Goal: Information Seeking & Learning: Learn about a topic

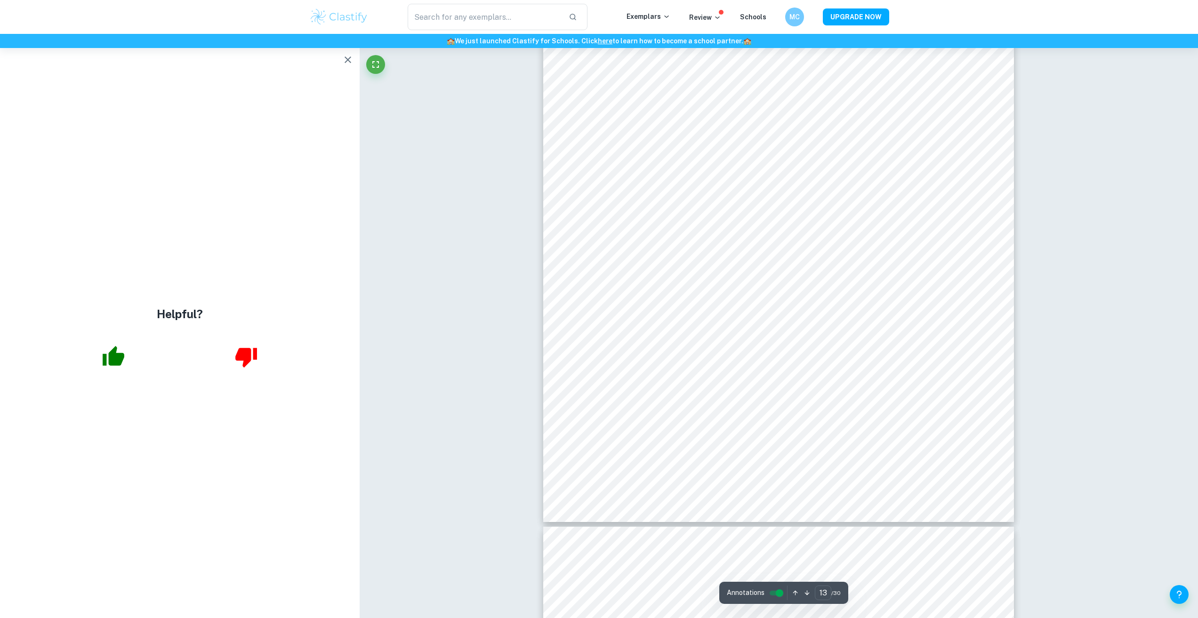
scroll to position [7687, 0]
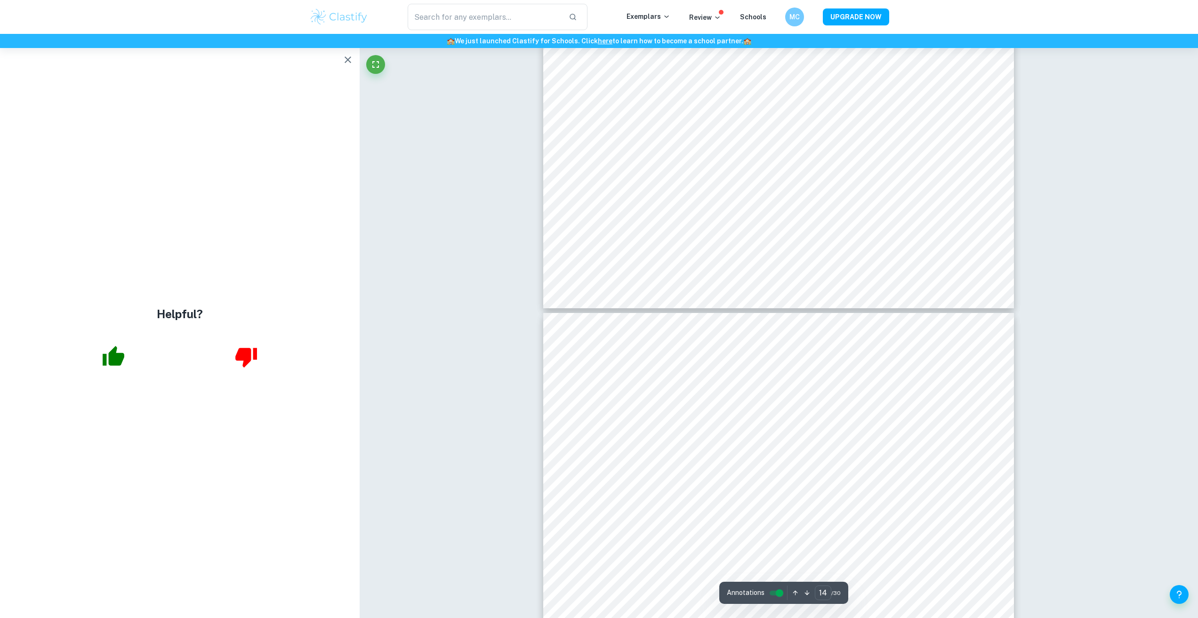
type input "13"
drag, startPoint x: 357, startPoint y: 464, endPoint x: 359, endPoint y: 455, distance: 9.1
click at [358, 460] on div "Helpful?" at bounding box center [180, 333] width 360 height 570
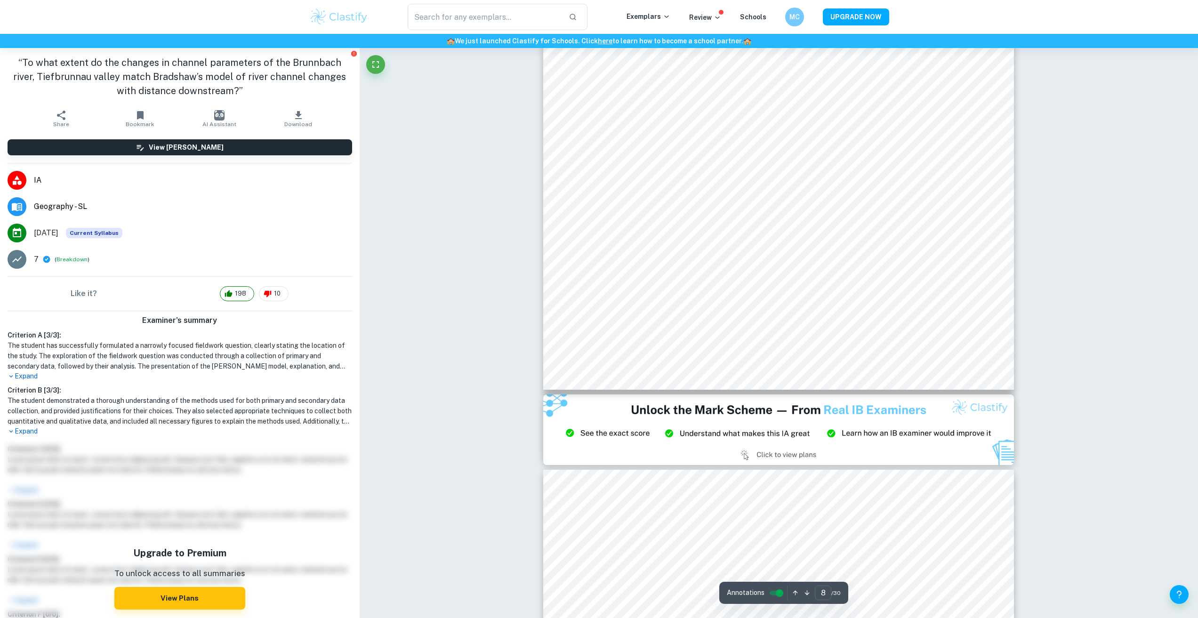
scroll to position [4660, 0]
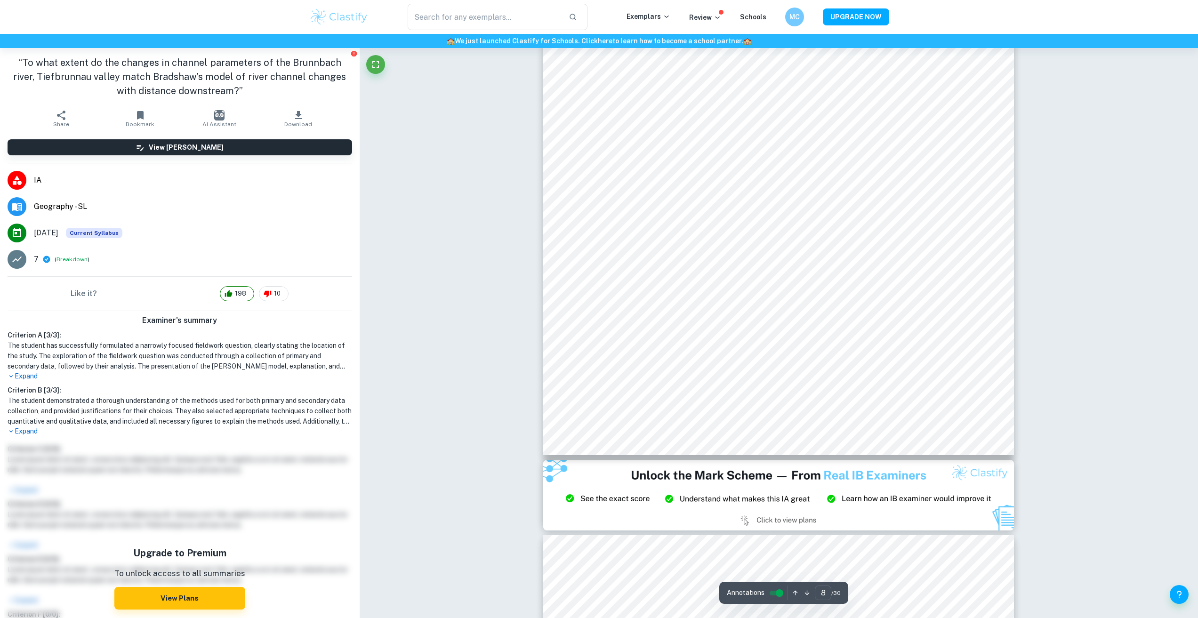
click at [726, 477] on img at bounding box center [778, 495] width 471 height 71
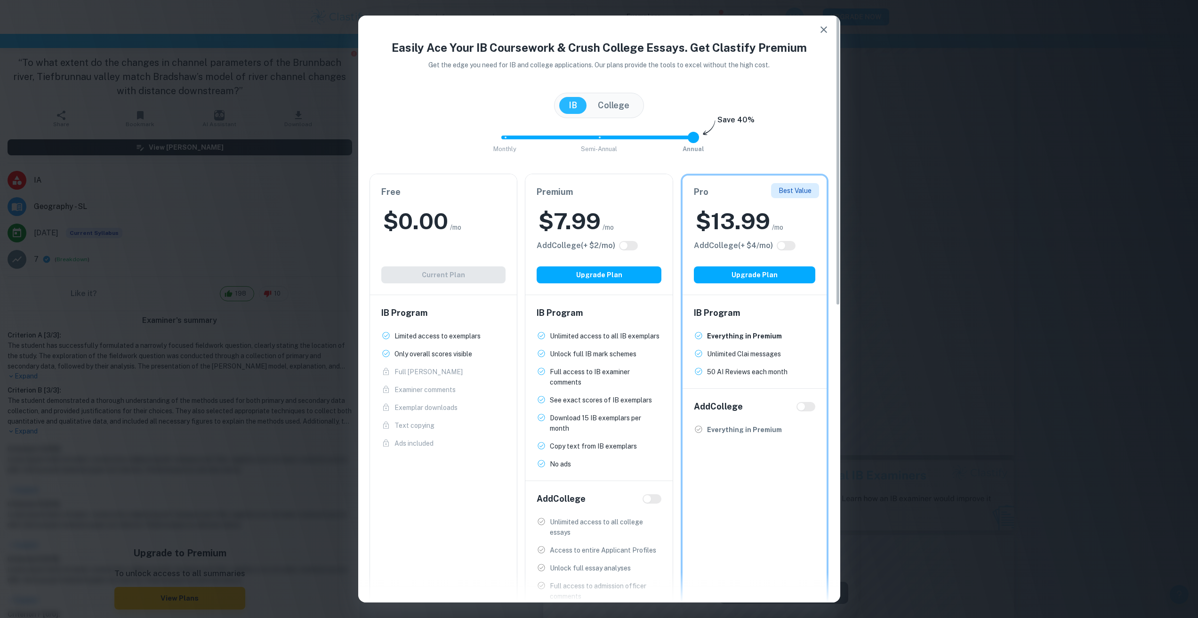
scroll to position [4378, 0]
click at [827, 28] on icon "button" at bounding box center [823, 29] width 11 height 11
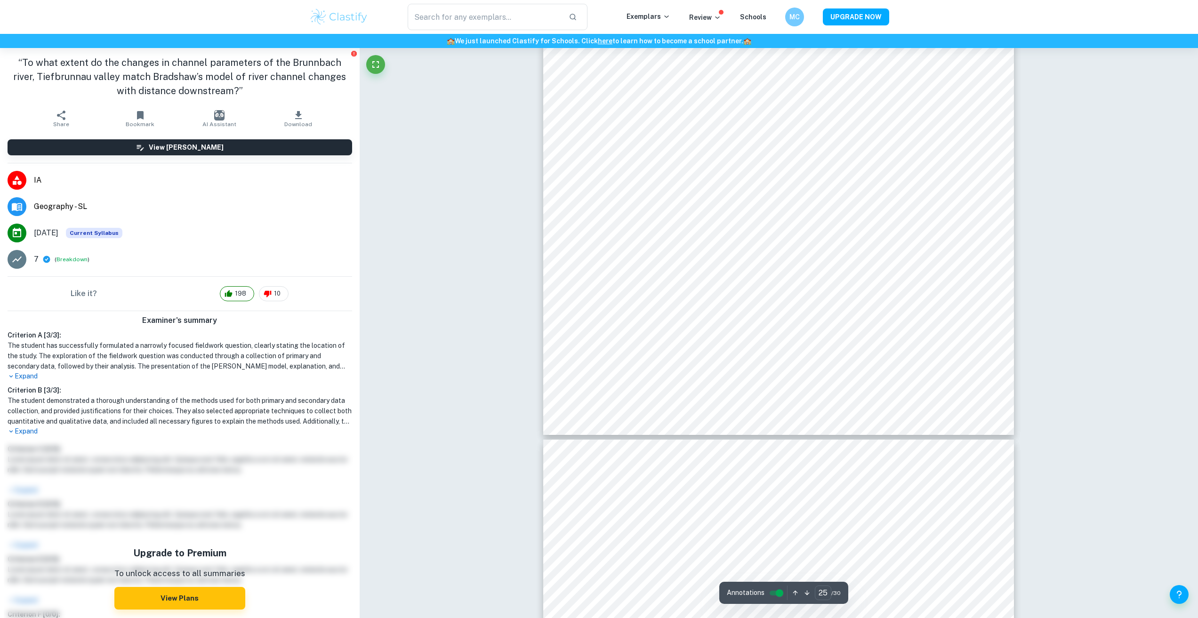
scroll to position [15443, 0]
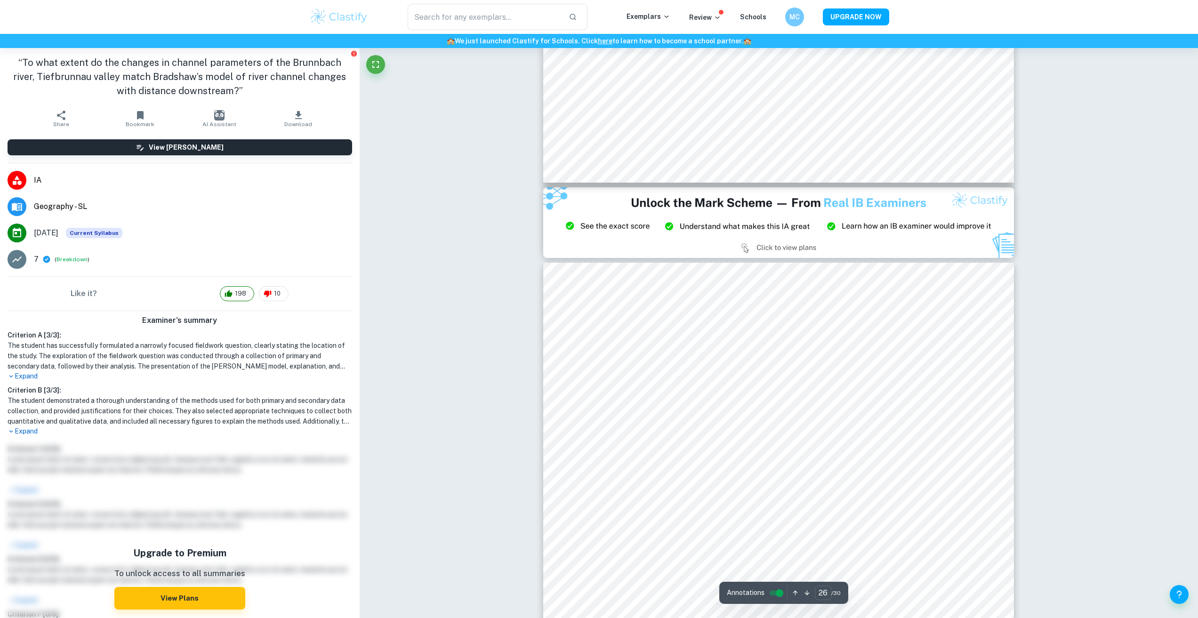
type input "27"
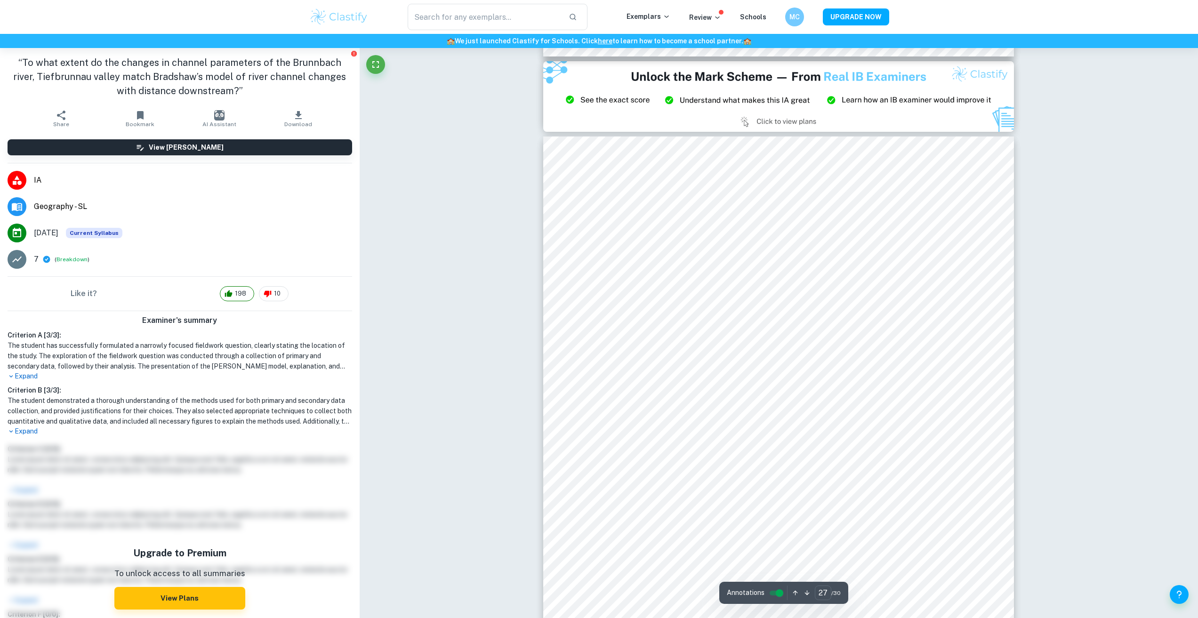
scroll to position [16385, 0]
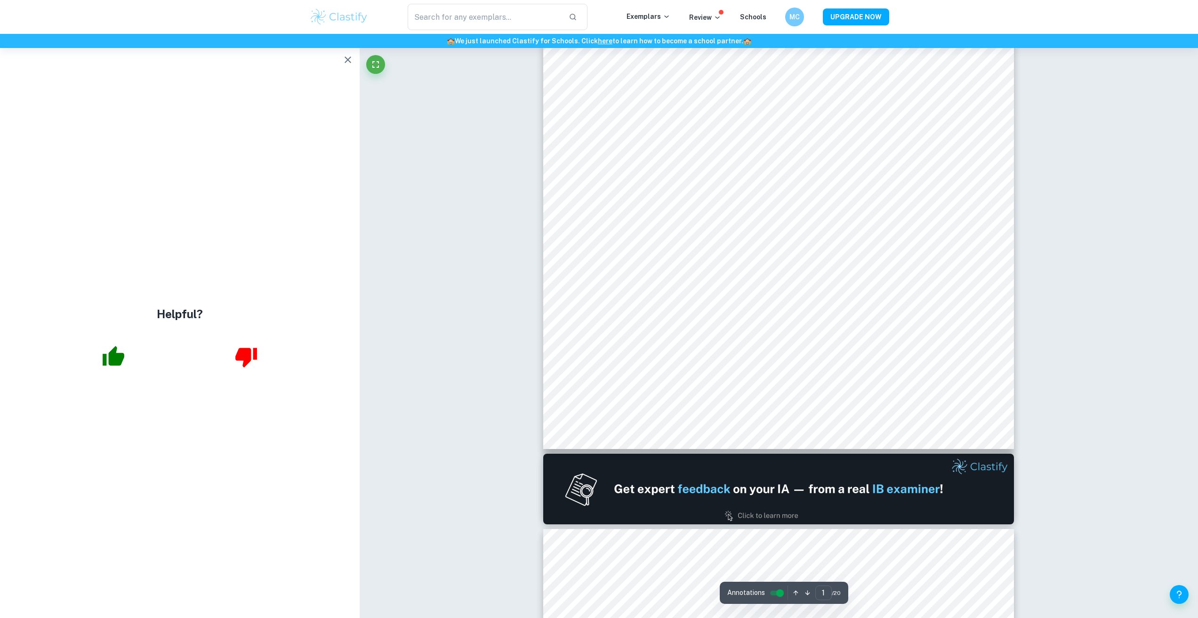
scroll to position [283, 0]
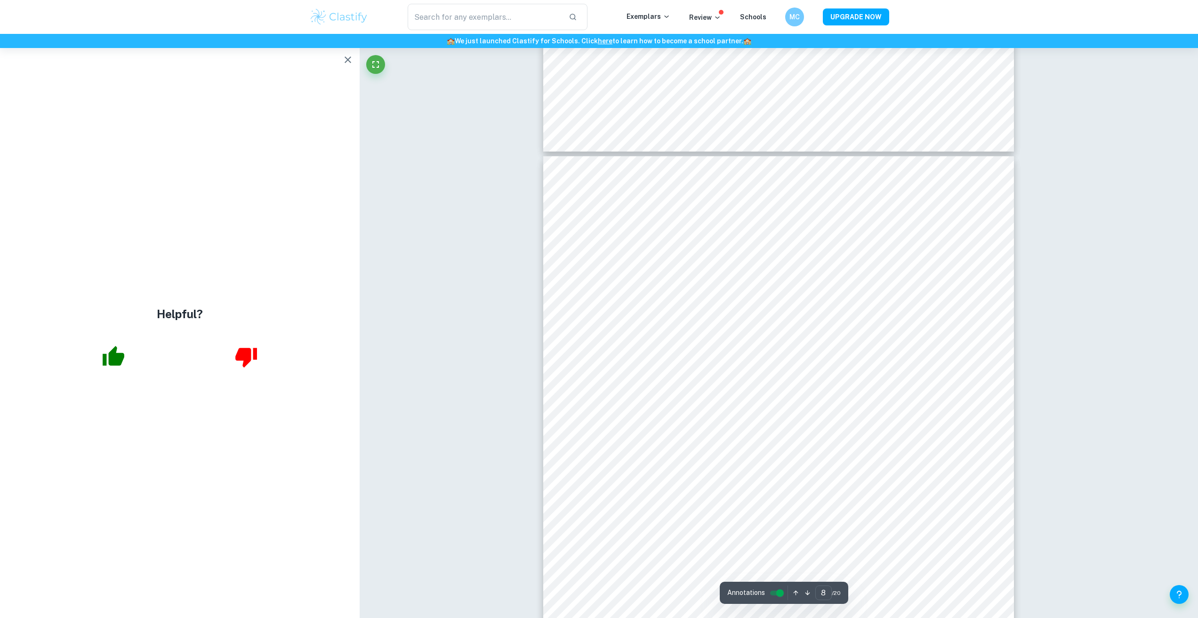
scroll to position [4379, 0]
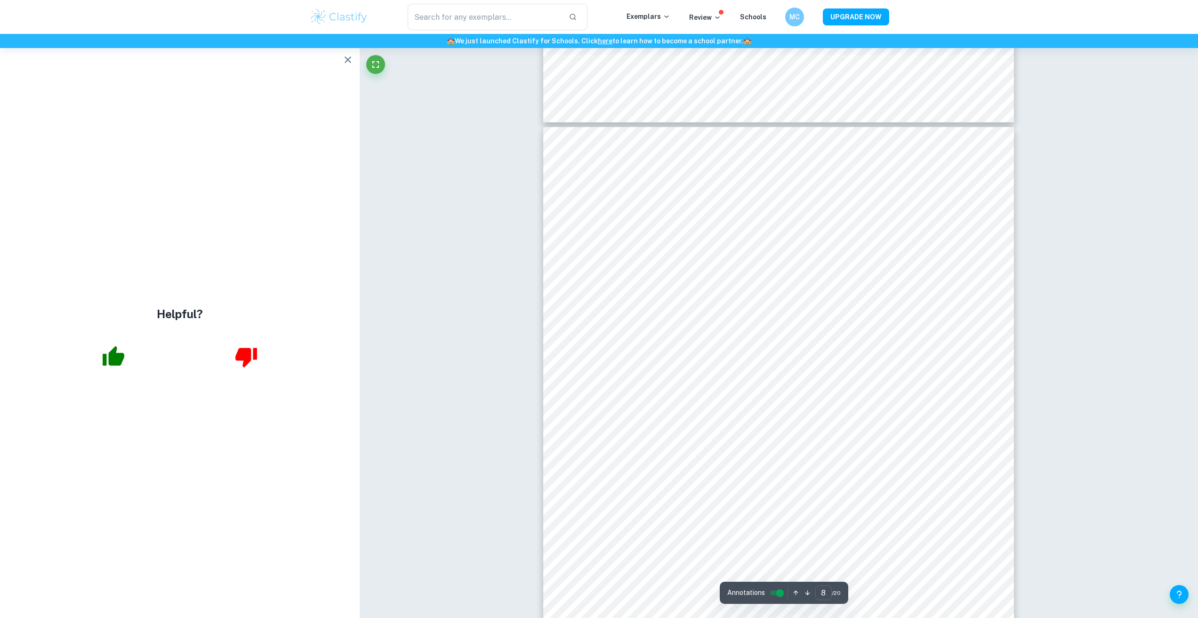
click at [351, 58] on icon "button" at bounding box center [347, 59] width 11 height 11
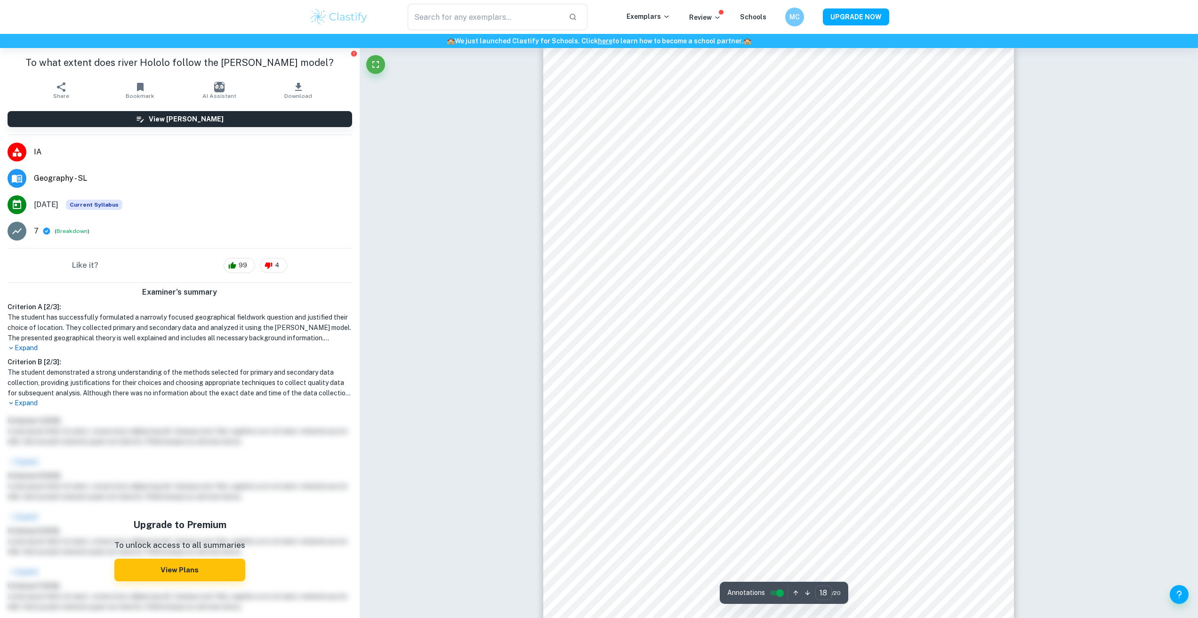
scroll to position [10783, 0]
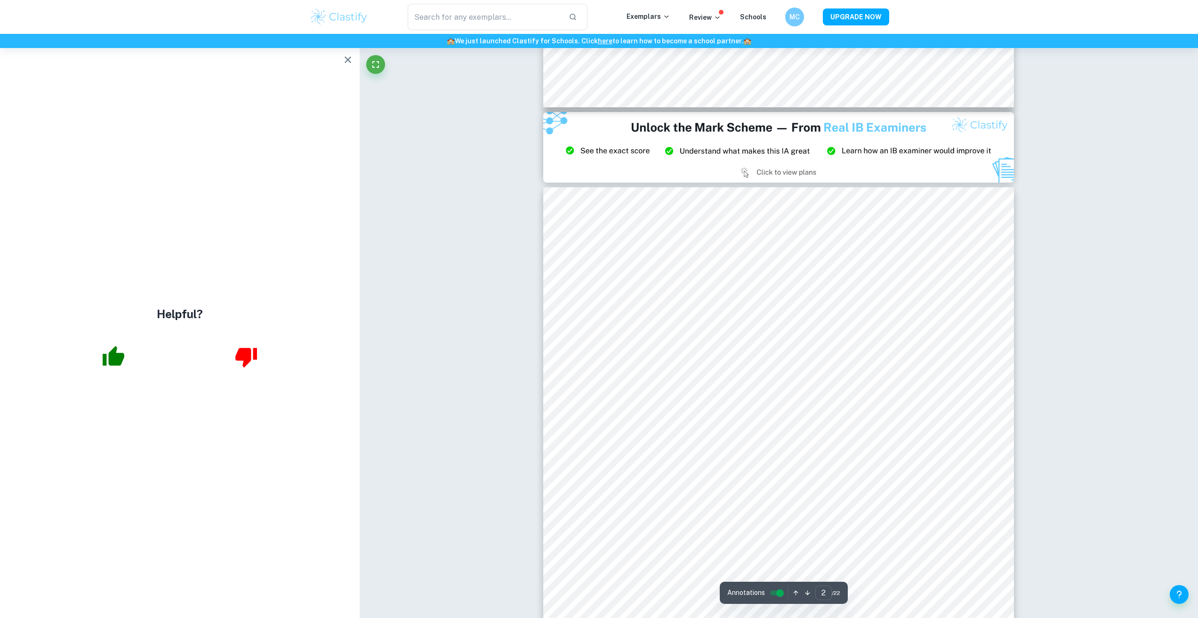
scroll to position [1318, 0]
